Goal: Task Accomplishment & Management: Use online tool/utility

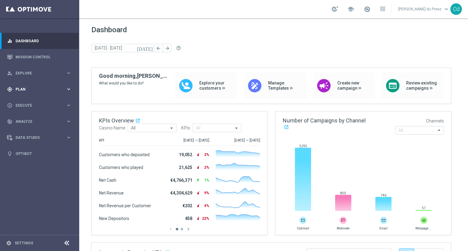
drag, startPoint x: 21, startPoint y: 90, endPoint x: 44, endPoint y: 90, distance: 22.2
click at [21, 90] on span "Plan" at bounding box center [41, 90] width 50 height 4
click at [32, 120] on span "Templates" at bounding box center [38, 120] width 44 height 4
click at [31, 130] on link "Optimail" at bounding box center [41, 129] width 44 height 5
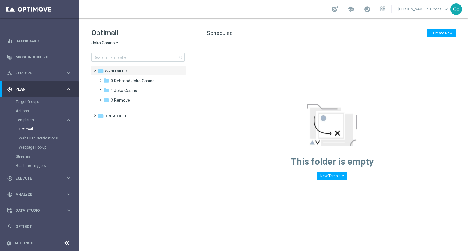
click at [103, 45] on span "Joka Casino" at bounding box center [102, 43] width 23 height 6
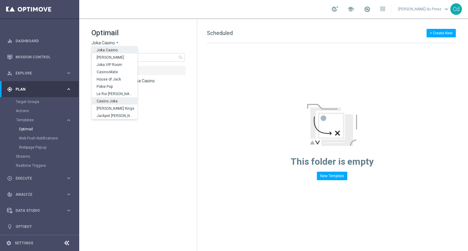
click at [0, 0] on span "Casino Joka" at bounding box center [0, 0] width 0 height 0
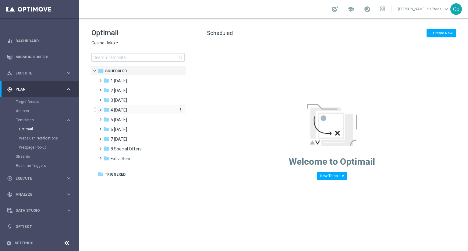
click at [118, 109] on span "4 [DATE]" at bounding box center [119, 109] width 16 height 5
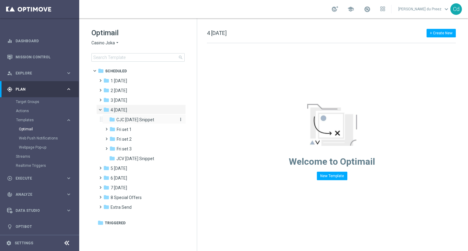
click at [139, 120] on span "CJC [DATE] Snippet" at bounding box center [135, 119] width 38 height 5
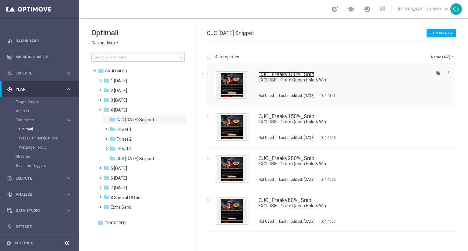
click at [290, 74] on link "CJC_Freaky100%_Snip" at bounding box center [286, 74] width 56 height 5
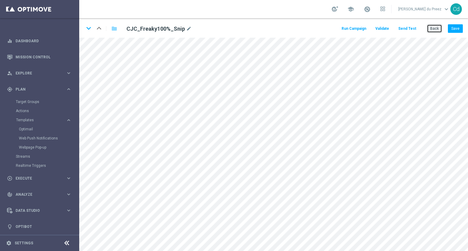
drag, startPoint x: 434, startPoint y: 30, endPoint x: 361, endPoint y: 31, distance: 73.7
click at [434, 30] on button "Back" at bounding box center [434, 28] width 15 height 9
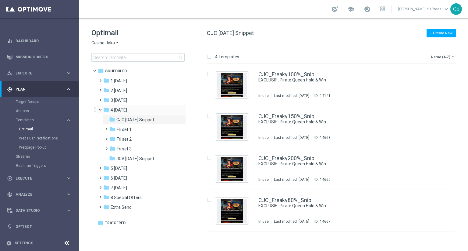
click at [102, 109] on span at bounding box center [103, 108] width 2 height 3
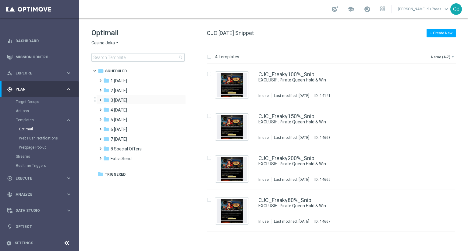
click at [100, 99] on span at bounding box center [99, 97] width 3 height 2
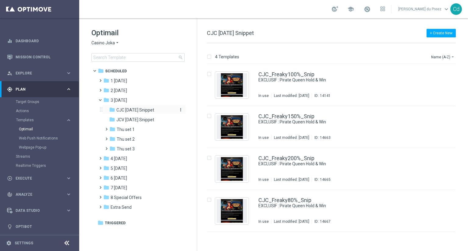
click at [146, 110] on span "CJC Thursday Snippet" at bounding box center [135, 109] width 38 height 5
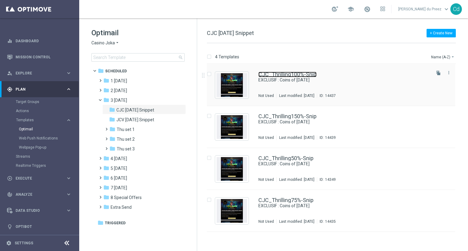
click at [280, 72] on link "CJC_Thrilling100%-Snip" at bounding box center [287, 74] width 58 height 5
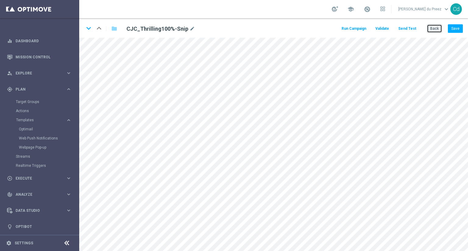
click at [435, 31] on button "Back" at bounding box center [434, 28] width 15 height 9
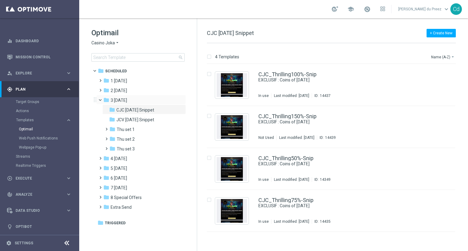
click at [102, 99] on span at bounding box center [103, 98] width 2 height 3
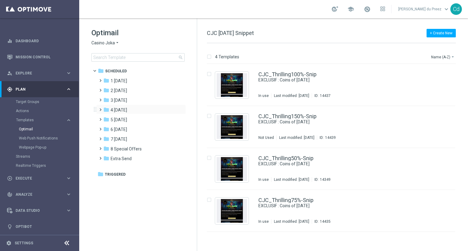
click at [100, 108] on span at bounding box center [99, 107] width 3 height 2
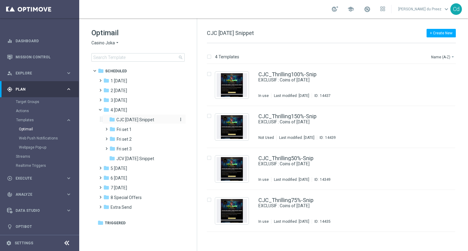
click at [139, 122] on span "CJC [DATE] Snippet" at bounding box center [135, 119] width 38 height 5
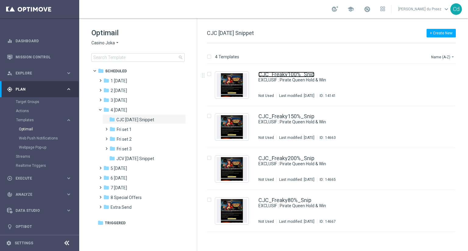
click at [283, 73] on link "CJC_Freaky100%_Snip" at bounding box center [286, 74] width 56 height 5
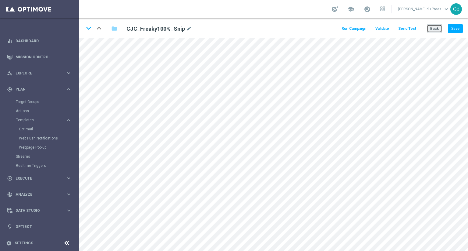
click at [435, 31] on button "Back" at bounding box center [434, 28] width 15 height 9
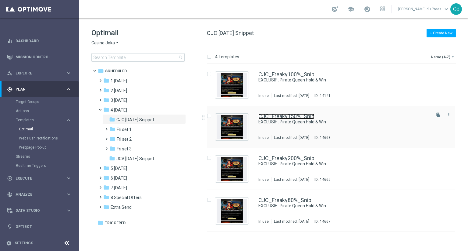
click at [282, 115] on link "CJC_Freaky150%_Snip" at bounding box center [286, 116] width 56 height 5
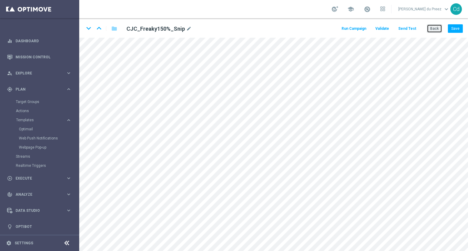
click at [435, 26] on button "Back" at bounding box center [434, 28] width 15 height 9
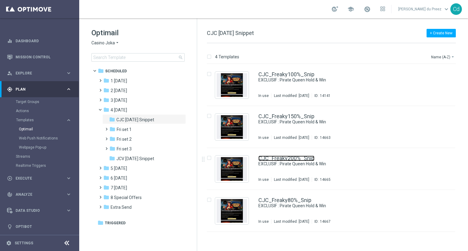
drag, startPoint x: 299, startPoint y: 157, endPoint x: 257, endPoint y: 120, distance: 56.3
click at [300, 157] on link "CJC_Freaky200%_Snip" at bounding box center [286, 158] width 56 height 5
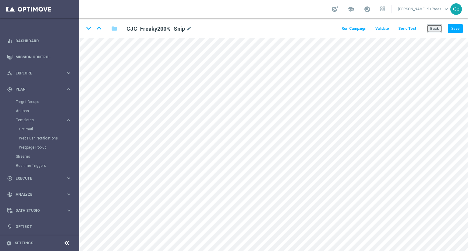
click at [436, 26] on button "Back" at bounding box center [434, 28] width 15 height 9
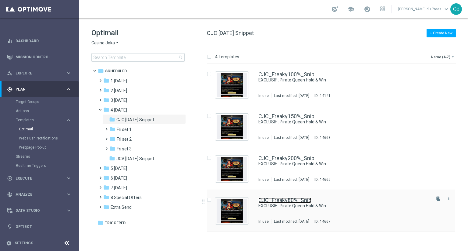
click at [288, 200] on link "CJC_Freaky80%_Snip" at bounding box center [284, 200] width 53 height 5
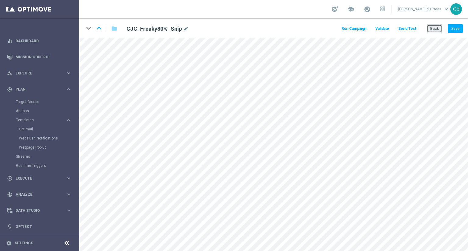
click at [438, 28] on button "Back" at bounding box center [434, 28] width 15 height 9
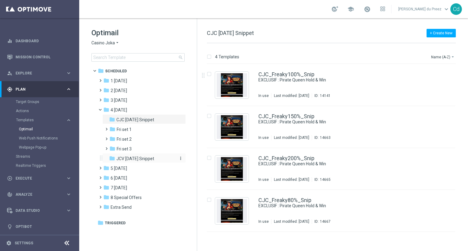
click at [144, 159] on span "JCV [DATE] Snippet" at bounding box center [135, 158] width 38 height 5
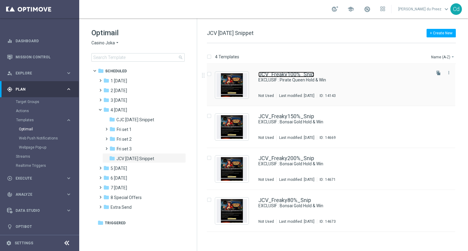
click at [290, 74] on link "JCV_Freaky100%_Snip" at bounding box center [286, 74] width 56 height 5
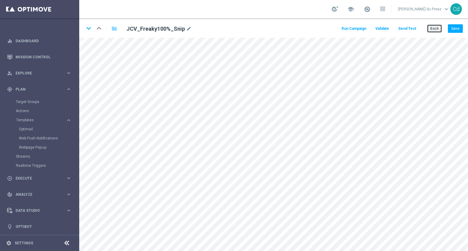
click at [432, 31] on button "Back" at bounding box center [434, 28] width 15 height 9
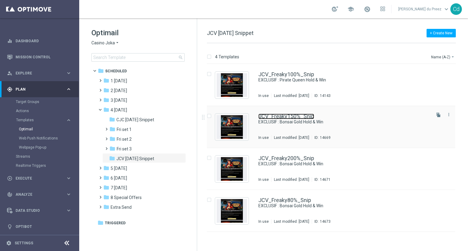
click at [290, 116] on link "JCV_Freaky150%_Snip" at bounding box center [286, 116] width 56 height 5
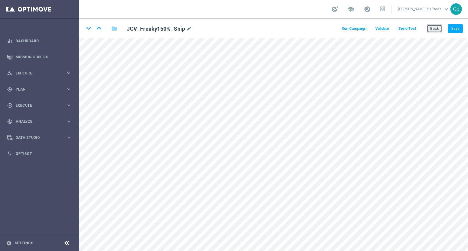
click at [433, 30] on button "Back" at bounding box center [434, 28] width 15 height 9
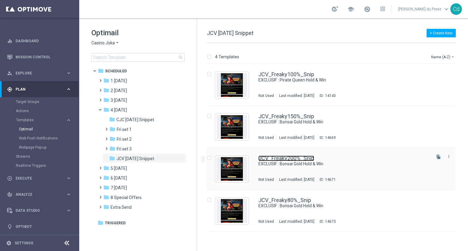
click at [298, 160] on link "JCV_Freaky200%_Snip" at bounding box center [286, 158] width 56 height 5
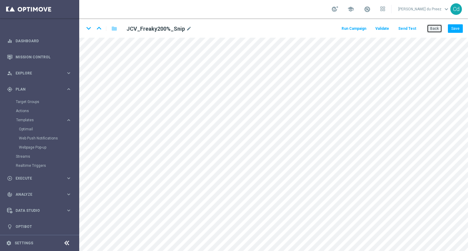
click at [432, 28] on button "Back" at bounding box center [434, 28] width 15 height 9
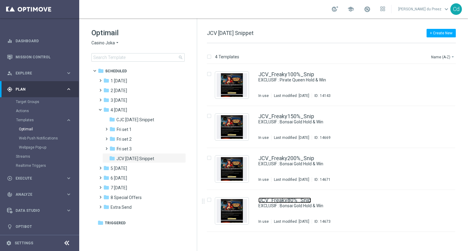
click at [291, 199] on link "JCV_Freaky80%_Snip" at bounding box center [284, 200] width 53 height 5
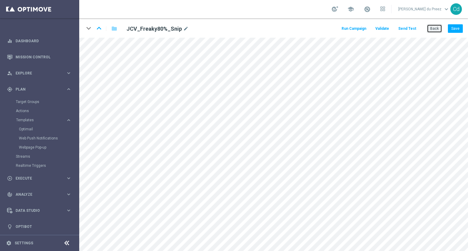
click at [437, 29] on button "Back" at bounding box center [434, 28] width 15 height 9
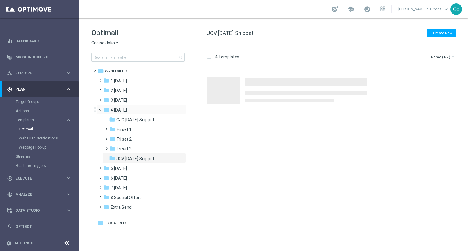
click at [102, 109] on span at bounding box center [103, 108] width 2 height 3
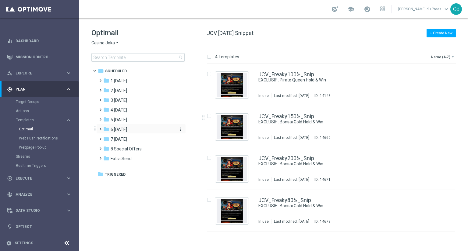
click at [114, 128] on span "6 [DATE]" at bounding box center [119, 129] width 16 height 5
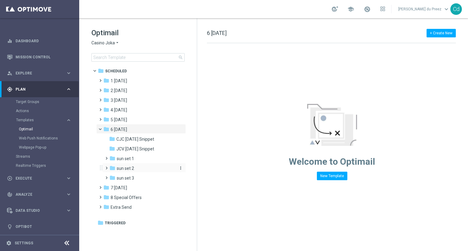
click at [128, 168] on span "sun set 2" at bounding box center [125, 168] width 17 height 5
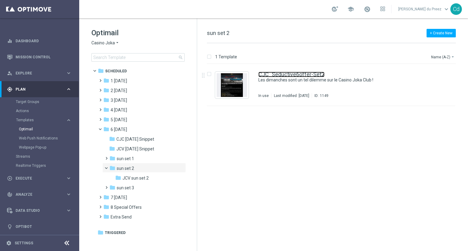
drag, startPoint x: 290, startPoint y: 73, endPoint x: 286, endPoint y: 72, distance: 3.9
click at [290, 73] on link "CJC_Seductive6offer-Set2" at bounding box center [291, 74] width 66 height 5
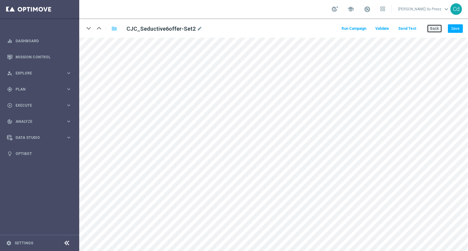
click at [436, 30] on button "Back" at bounding box center [434, 28] width 15 height 9
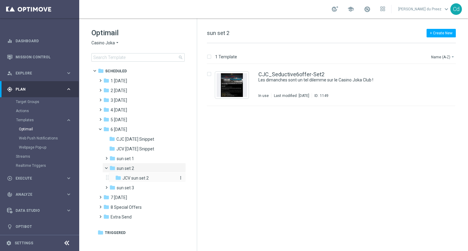
click at [142, 179] on span "JCV sun set 2" at bounding box center [135, 178] width 26 height 5
click at [288, 73] on link "JCV_Seductive6offer-Set2" at bounding box center [291, 74] width 66 height 5
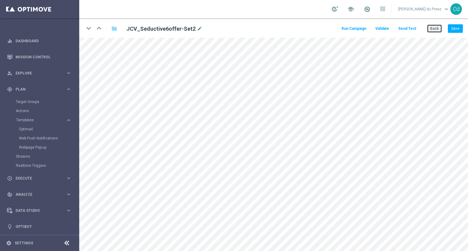
click at [435, 28] on button "Back" at bounding box center [434, 28] width 15 height 9
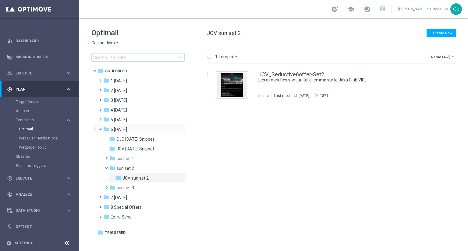
click at [102, 128] on span at bounding box center [103, 128] width 2 height 3
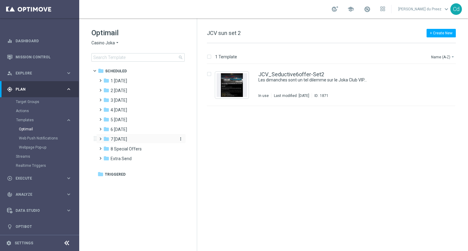
click at [121, 138] on span "7 [DATE]" at bounding box center [119, 139] width 16 height 5
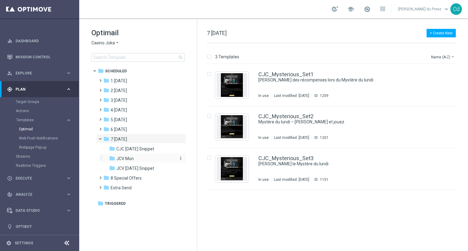
click at [128, 159] on span "JCV Mon" at bounding box center [124, 158] width 17 height 5
click at [122, 138] on span "7 [DATE]" at bounding box center [119, 139] width 16 height 5
click at [287, 74] on link "CJC_Mysterious_Set1" at bounding box center [285, 74] width 55 height 5
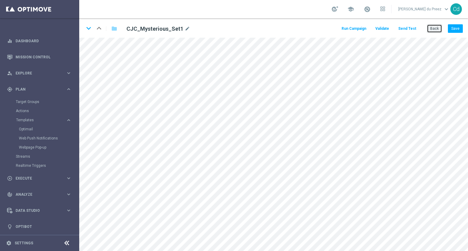
click at [435, 31] on button "Back" at bounding box center [434, 28] width 15 height 9
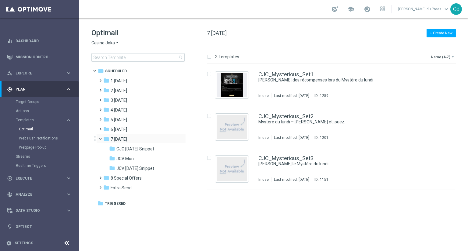
click at [102, 139] on span at bounding box center [103, 137] width 2 height 3
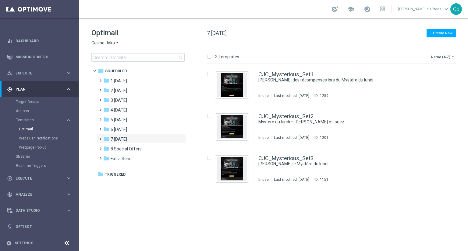
click at [101, 45] on span "Casino Joka" at bounding box center [102, 43] width 23 height 6
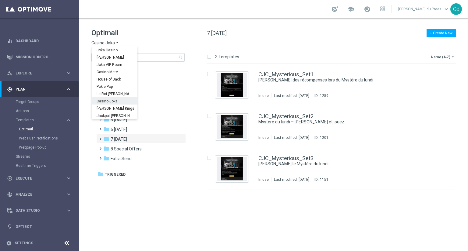
click at [0, 0] on span "Le Roi [PERSON_NAME]" at bounding box center [0, 0] width 0 height 0
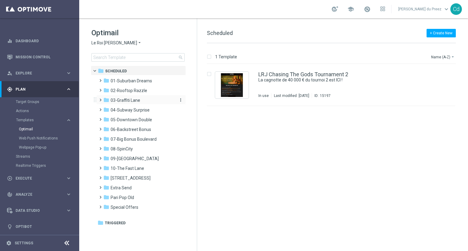
click at [127, 99] on span "03-Graffiti Lane" at bounding box center [126, 100] width 30 height 5
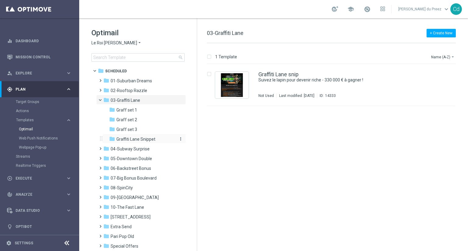
click at [144, 138] on span "Graffiti Lane Snippet" at bounding box center [135, 139] width 39 height 5
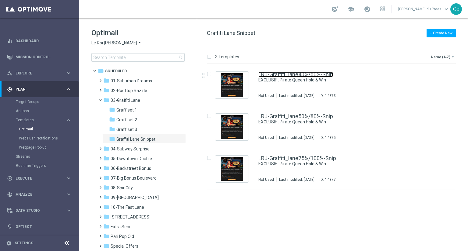
click at [281, 75] on link "LRJ-Graffiti_lane40%/60%-Snip" at bounding box center [295, 74] width 75 height 5
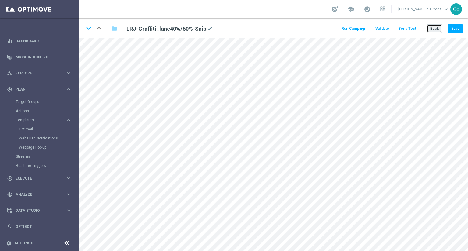
drag, startPoint x: 438, startPoint y: 30, endPoint x: 446, endPoint y: 36, distance: 10.7
click at [438, 30] on button "Back" at bounding box center [434, 28] width 15 height 9
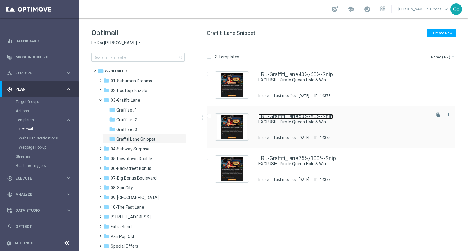
click at [285, 117] on link "LRJ-Graffiti_lane50%/80%-Snip" at bounding box center [295, 116] width 75 height 5
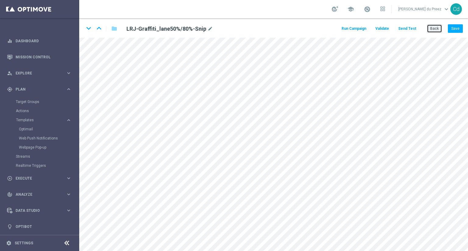
click at [432, 27] on button "Back" at bounding box center [434, 28] width 15 height 9
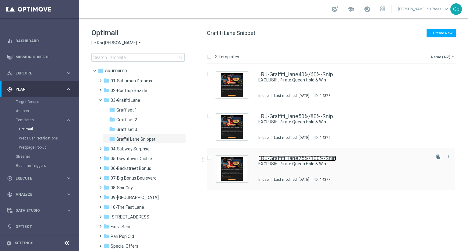
click at [296, 158] on link "LRJ-Graffiti_lane75%/100%-Snip" at bounding box center [297, 158] width 78 height 5
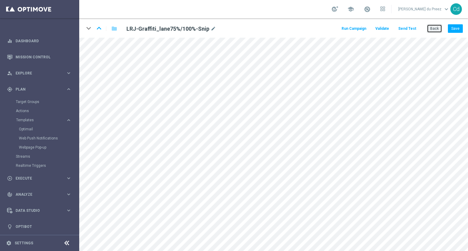
drag, startPoint x: 438, startPoint y: 28, endPoint x: 387, endPoint y: 13, distance: 53.2
click at [438, 28] on button "Back" at bounding box center [434, 28] width 15 height 9
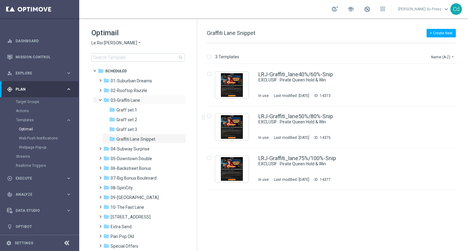
click at [102, 100] on span at bounding box center [103, 98] width 2 height 3
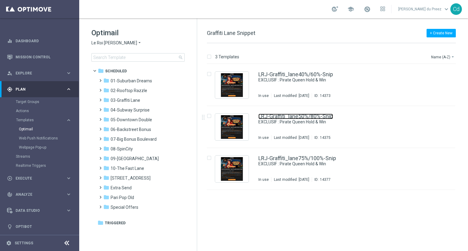
drag, startPoint x: 305, startPoint y: 116, endPoint x: 332, endPoint y: 120, distance: 27.6
click at [305, 116] on link "LRJ-Graffiti_lane50%/80%-Snip" at bounding box center [295, 116] width 75 height 5
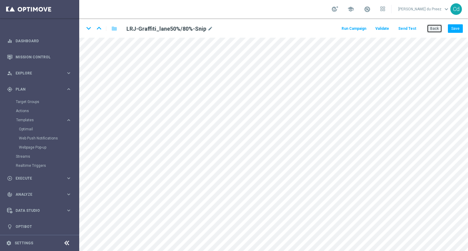
drag, startPoint x: 438, startPoint y: 27, endPoint x: 446, endPoint y: 25, distance: 8.7
click at [438, 27] on button "Back" at bounding box center [434, 28] width 15 height 9
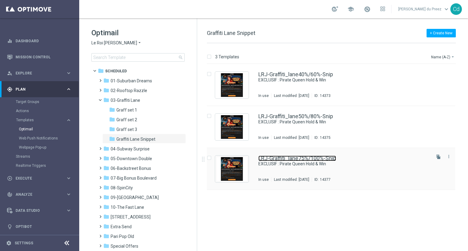
click at [298, 157] on link "LRJ-Graffiti_lane75%/100%-Snip" at bounding box center [297, 158] width 78 height 5
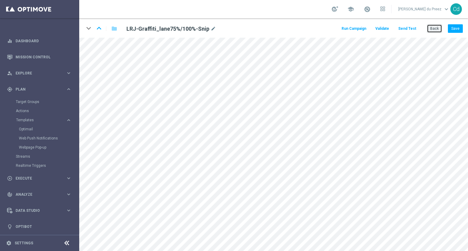
click at [437, 29] on button "Back" at bounding box center [434, 28] width 15 height 9
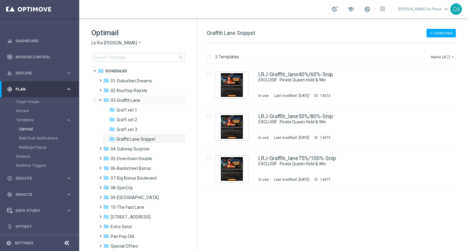
click at [102, 100] on span at bounding box center [103, 98] width 2 height 3
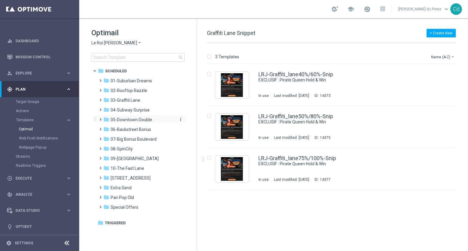
click at [127, 118] on span "05-Downtown Double" at bounding box center [131, 119] width 41 height 5
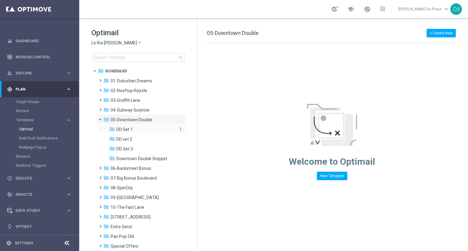
click at [124, 131] on span "DD Set 1" at bounding box center [124, 129] width 16 height 5
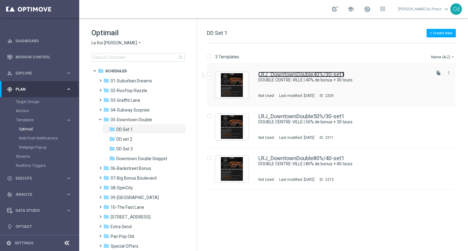
click at [311, 74] on link "LRJ_DowntownDouble40%/30-set1" at bounding box center [301, 74] width 86 height 5
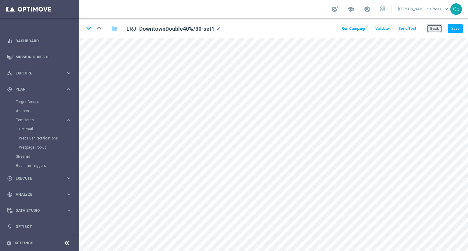
click at [433, 26] on button "Back" at bounding box center [434, 28] width 15 height 9
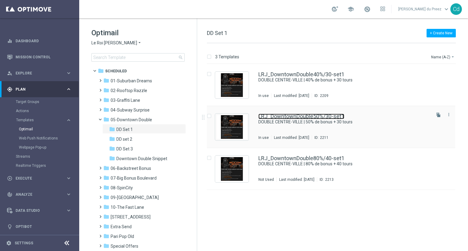
click at [315, 116] on link "LRJ_DowntownDouble50%/30-set1" at bounding box center [301, 116] width 86 height 5
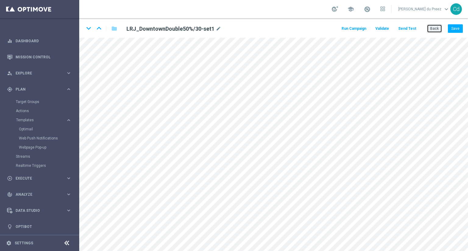
click at [435, 30] on button "Back" at bounding box center [434, 28] width 15 height 9
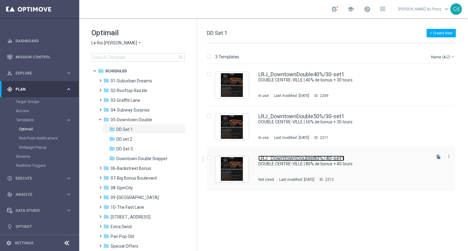
click at [294, 158] on link "LRJ_DowntownDouble80%/40-set1" at bounding box center [301, 158] width 86 height 5
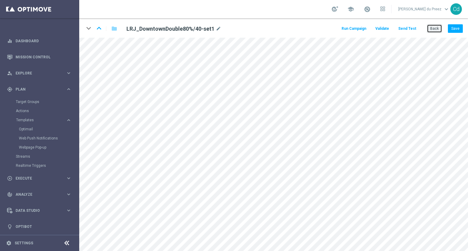
click at [436, 27] on button "Back" at bounding box center [434, 28] width 15 height 9
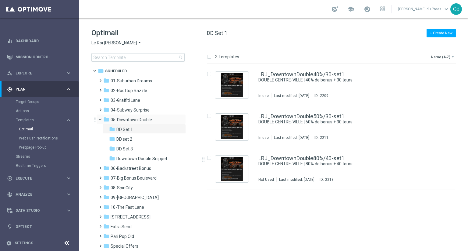
click at [102, 119] on span at bounding box center [103, 118] width 2 height 3
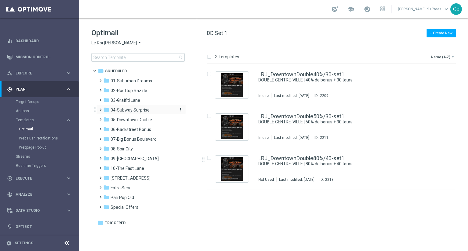
click at [129, 111] on span "04-Subway Surprise" at bounding box center [130, 109] width 39 height 5
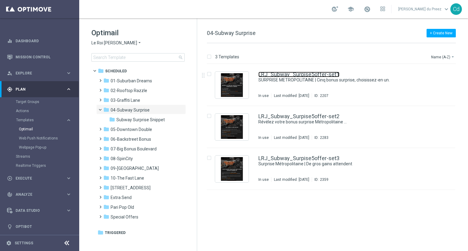
drag, startPoint x: 315, startPoint y: 73, endPoint x: 326, endPoint y: 75, distance: 11.1
click at [315, 73] on link "LRJ_Subway_Surpise5offer-set1" at bounding box center [298, 74] width 81 height 5
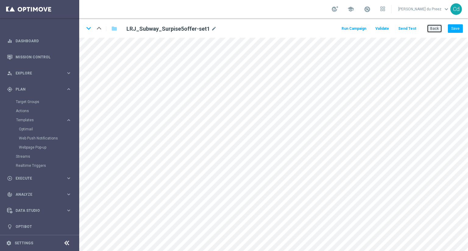
click at [435, 28] on button "Back" at bounding box center [434, 28] width 15 height 9
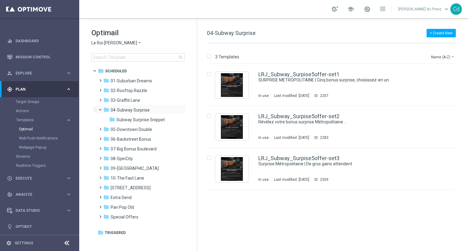
click at [102, 110] on span at bounding box center [103, 108] width 2 height 3
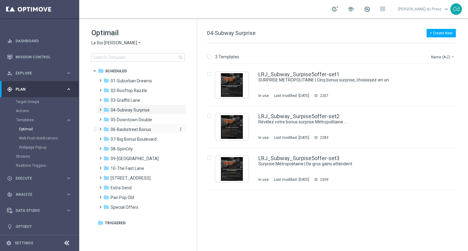
click at [130, 130] on span "06-Backstreet Bonus" at bounding box center [131, 129] width 40 height 5
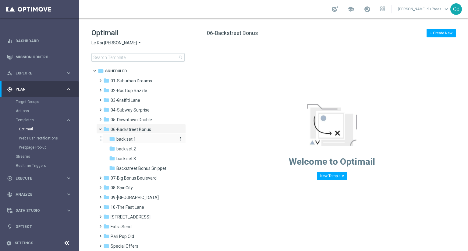
click at [125, 139] on span "back set 1" at bounding box center [125, 139] width 19 height 5
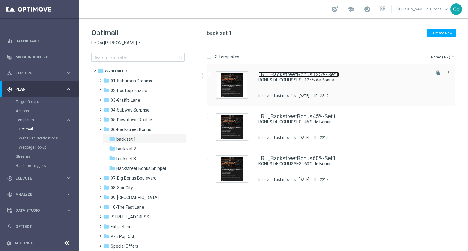
click at [296, 75] on link "LRJ_BackstreetBonus125%-Set1" at bounding box center [298, 74] width 80 height 5
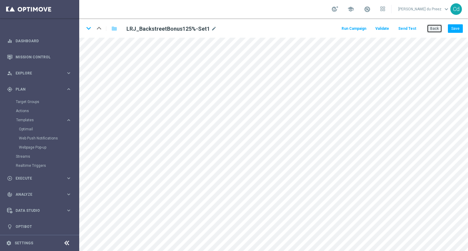
click at [430, 29] on button "Back" at bounding box center [434, 28] width 15 height 9
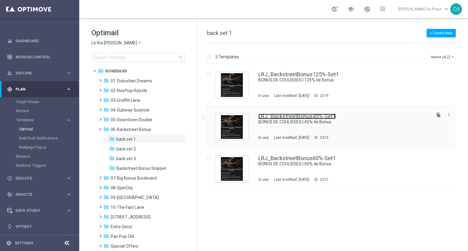
click at [300, 116] on link "LRJ_BackstreetBonus45%-Set1" at bounding box center [296, 116] width 77 height 5
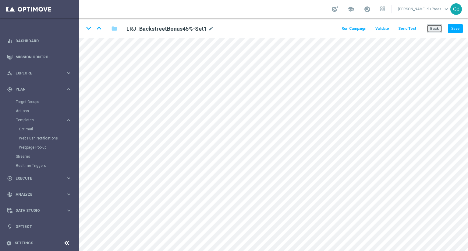
click at [434, 29] on button "Back" at bounding box center [434, 28] width 15 height 9
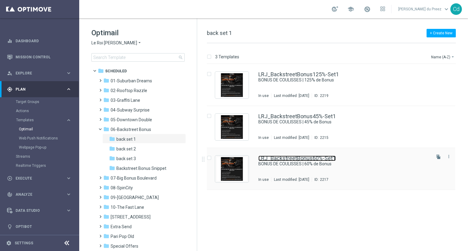
click at [317, 157] on link "LRJ_BackstreetBonus60%-Set1" at bounding box center [296, 158] width 77 height 5
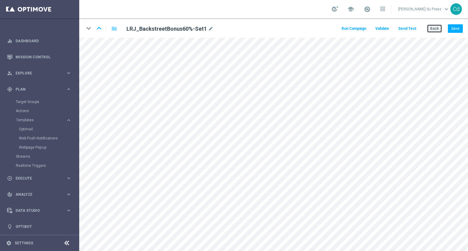
click at [434, 27] on button "Back" at bounding box center [434, 28] width 15 height 9
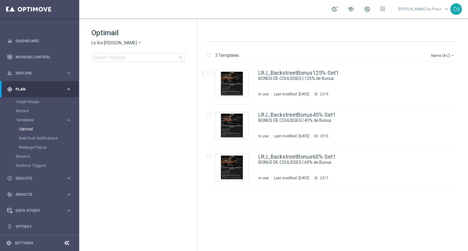
click at [104, 42] on span "Le Roi [PERSON_NAME]" at bounding box center [114, 43] width 46 height 6
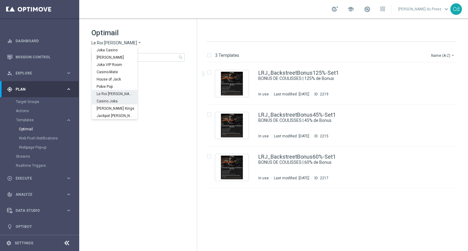
click at [0, 0] on span "Casino Joka" at bounding box center [0, 0] width 0 height 0
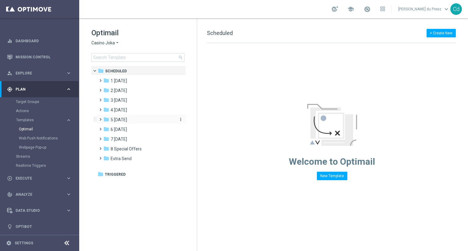
click at [126, 121] on span "5 [DATE]" at bounding box center [119, 119] width 16 height 5
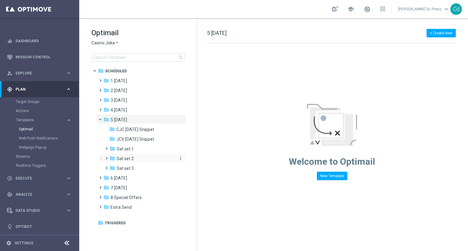
click at [128, 158] on span "Sat set 2" at bounding box center [125, 158] width 17 height 5
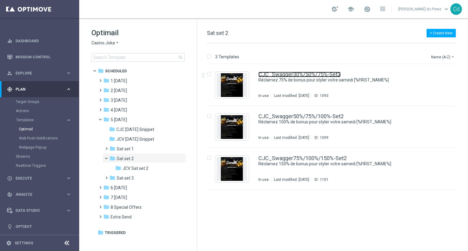
drag, startPoint x: 317, startPoint y: 74, endPoint x: 265, endPoint y: 64, distance: 53.1
click at [317, 74] on link "CJC_Swagger30%/50%/75%-Set2" at bounding box center [299, 74] width 82 height 5
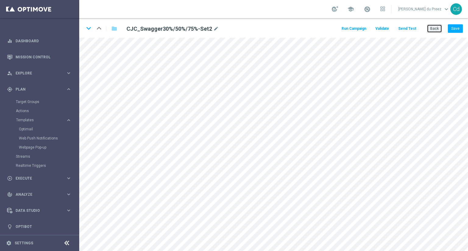
click at [434, 30] on button "Back" at bounding box center [434, 28] width 15 height 9
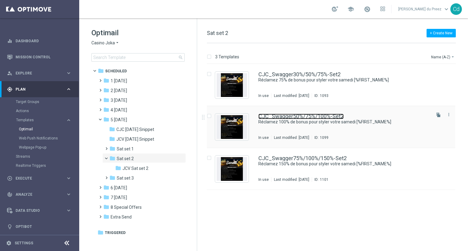
click at [309, 116] on link "CJC_Swagger50%/75%/100%-Set2" at bounding box center [300, 116] width 85 height 5
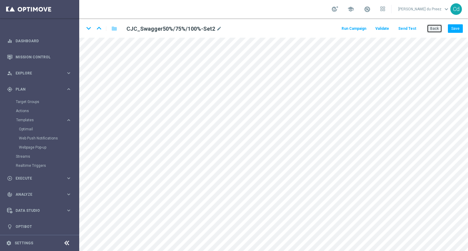
click at [432, 30] on button "Back" at bounding box center [434, 28] width 15 height 9
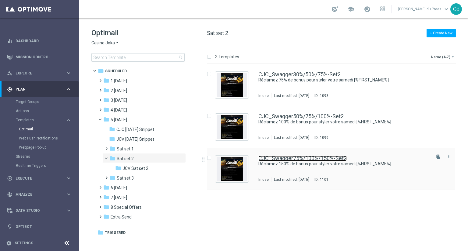
click at [322, 157] on link "CJC_Swagger75%/100%/150%-Set2" at bounding box center [302, 158] width 88 height 5
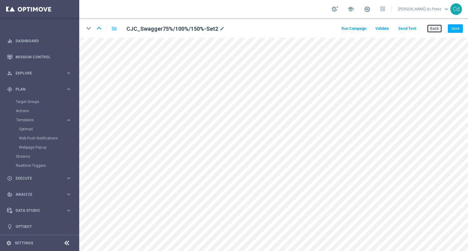
click at [438, 28] on button "Back" at bounding box center [434, 28] width 15 height 9
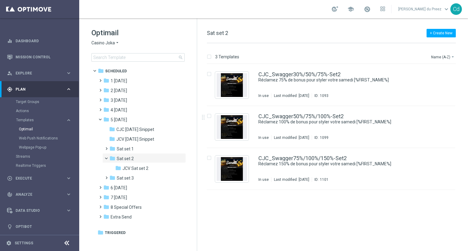
click at [437, 132] on div "file_copy more_vert" at bounding box center [442, 125] width 26 height 29
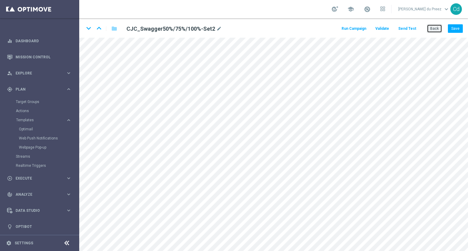
click at [434, 28] on button "Back" at bounding box center [434, 28] width 15 height 9
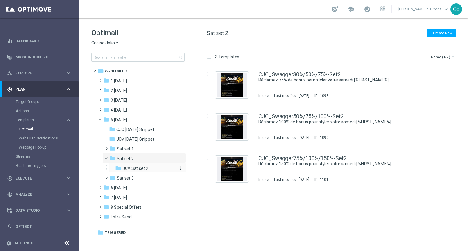
click at [142, 169] on span "JCV Sat set 2" at bounding box center [135, 168] width 26 height 5
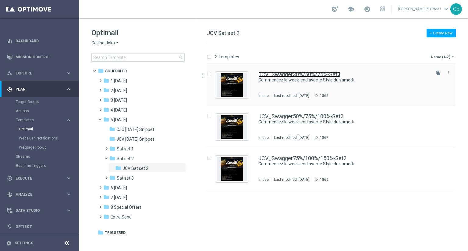
click at [299, 74] on link "JCV_Swagger30%/50%/75%-Set2" at bounding box center [299, 74] width 82 height 5
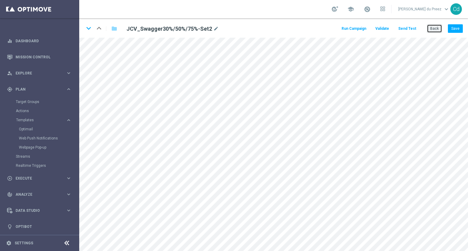
click at [435, 30] on button "Back" at bounding box center [434, 28] width 15 height 9
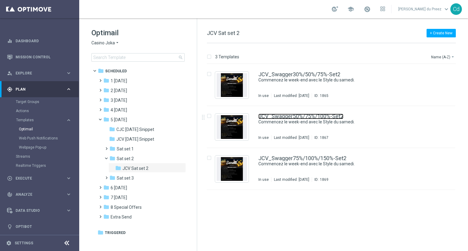
drag, startPoint x: 307, startPoint y: 114, endPoint x: 320, endPoint y: 114, distance: 12.8
click at [307, 114] on link "JCV_Swagger50%/75%/100%-Set2" at bounding box center [300, 116] width 85 height 5
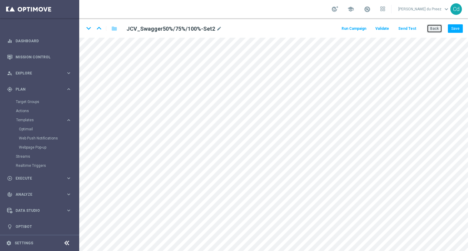
click at [437, 31] on button "Back" at bounding box center [434, 28] width 15 height 9
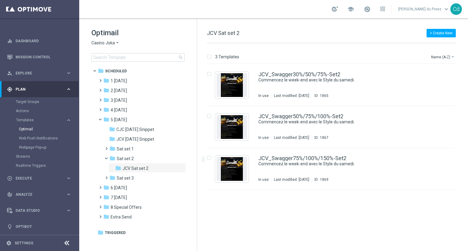
click at [309, 155] on div "JCV_Swagger75%/100%/150%-Set2 Commencez le week-end avec le Style du samedi. In…" at bounding box center [331, 169] width 248 height 42
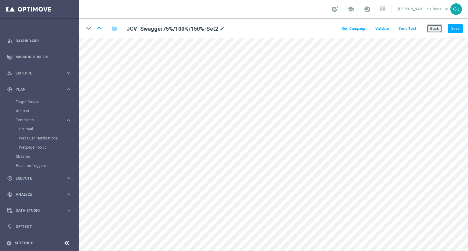
click at [436, 30] on button "Back" at bounding box center [434, 28] width 15 height 9
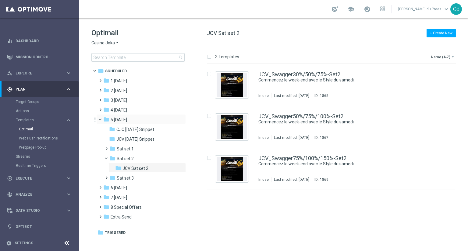
click at [102, 120] on span at bounding box center [103, 118] width 2 height 3
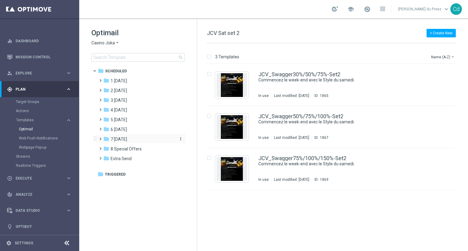
click at [119, 139] on span "7 [DATE]" at bounding box center [119, 139] width 16 height 5
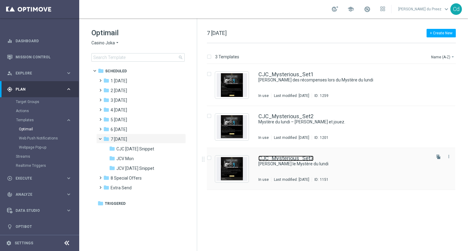
drag, startPoint x: 303, startPoint y: 158, endPoint x: 307, endPoint y: 158, distance: 4.0
click at [303, 158] on link "CJC_Mysterious_Set3" at bounding box center [285, 158] width 55 height 5
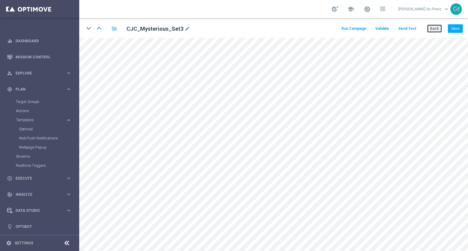
click at [439, 28] on button "Back" at bounding box center [434, 28] width 15 height 9
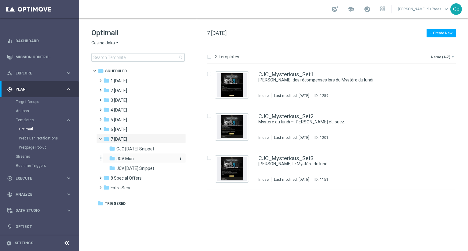
click at [147, 162] on div "folder JCV Mon" at bounding box center [141, 159] width 65 height 7
click at [296, 159] on link "JCV_Mysterious_Set3" at bounding box center [285, 158] width 55 height 5
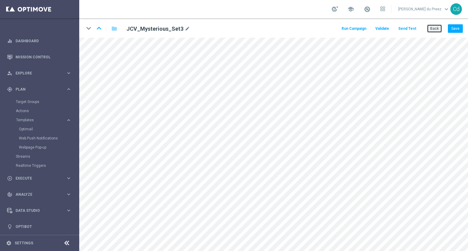
click at [434, 30] on button "Back" at bounding box center [434, 28] width 15 height 9
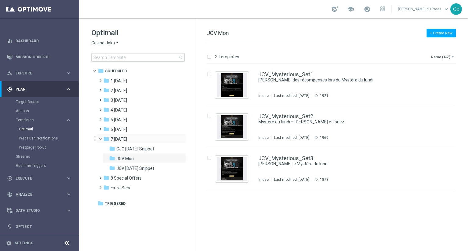
click at [102, 138] on span at bounding box center [103, 137] width 2 height 3
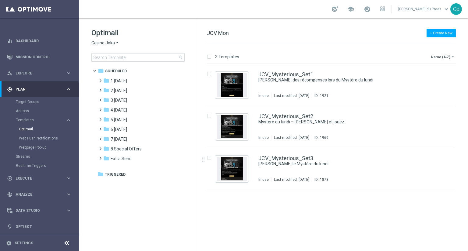
click at [430, 217] on div "insert_drive_file JCV_Mysterious_Set1 [PERSON_NAME] des récompenses lors du Mys…" at bounding box center [334, 157] width 266 height 187
click at [125, 119] on span "5 [DATE]" at bounding box center [119, 119] width 16 height 5
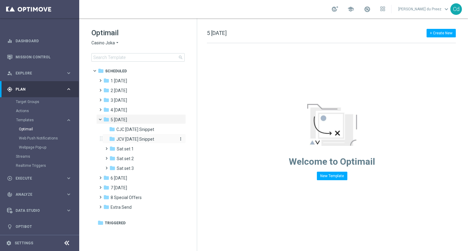
click at [135, 141] on span "JCV [DATE] Snippet" at bounding box center [135, 139] width 38 height 5
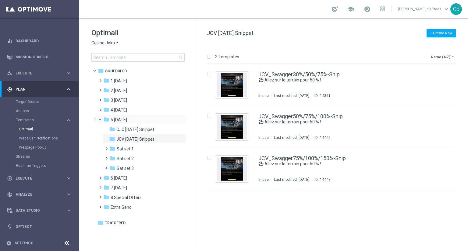
click at [102, 120] on span at bounding box center [103, 118] width 2 height 3
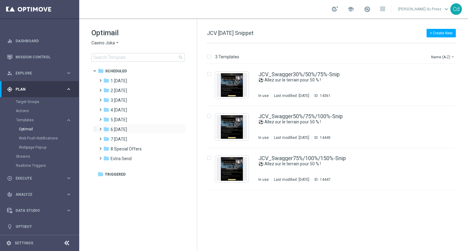
click at [100, 128] on span at bounding box center [99, 126] width 3 height 2
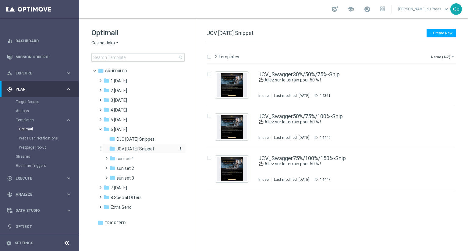
click at [135, 148] on span "JCV [DATE] Snippet" at bounding box center [135, 148] width 38 height 5
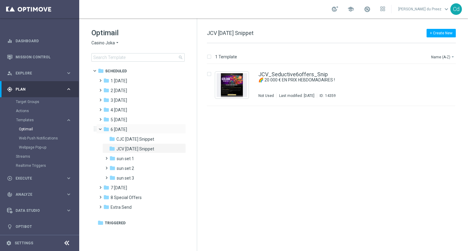
click at [102, 129] on span at bounding box center [103, 128] width 2 height 3
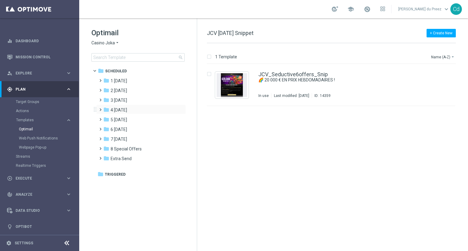
click at [100, 108] on span at bounding box center [99, 107] width 3 height 2
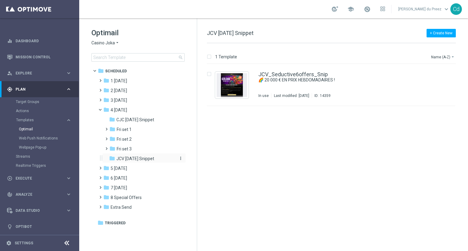
click at [129, 159] on span "JCV [DATE] Snippet" at bounding box center [135, 158] width 38 height 5
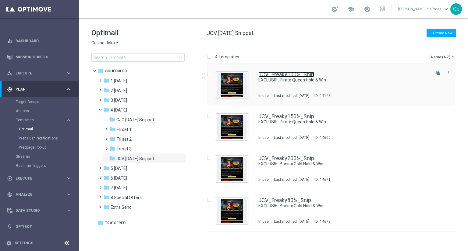
click at [291, 72] on link "JCV_Freaky100%_Snip" at bounding box center [286, 74] width 56 height 5
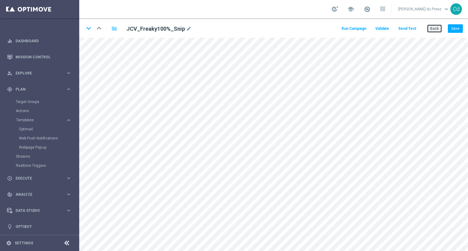
click at [437, 29] on button "Back" at bounding box center [434, 28] width 15 height 9
